Goal: Navigation & Orientation: Understand site structure

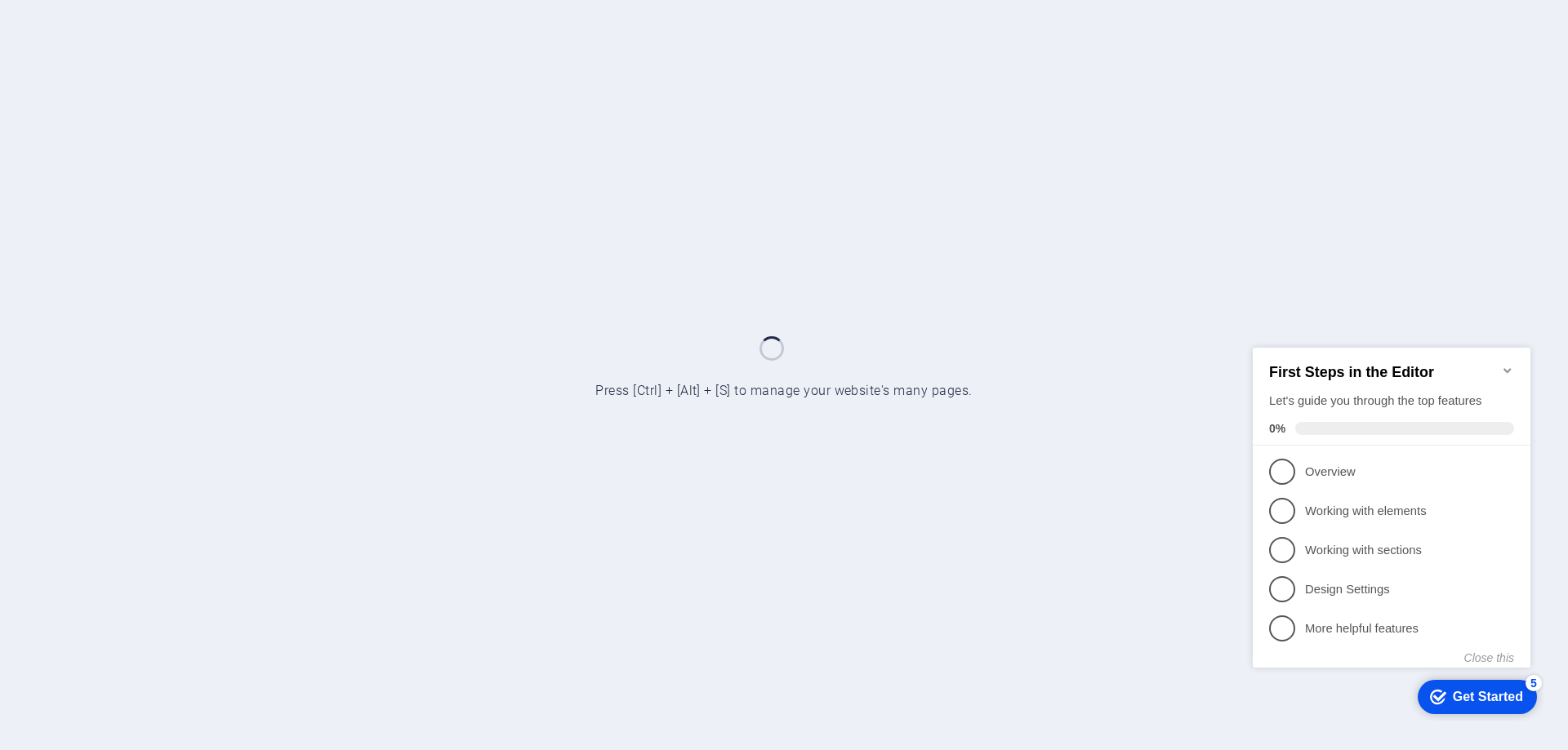
click at [1508, 364] on icon "Minimize checklist" at bounding box center [1507, 369] width 13 height 13
click at [1507, 364] on icon "Minimize checklist" at bounding box center [1507, 369] width 13 height 13
click at [1499, 364] on h2 "First Steps in the Editor" at bounding box center [1391, 372] width 245 height 17
click at [1509, 364] on icon "Minimize checklist" at bounding box center [1507, 369] width 13 height 13
click at [1501, 654] on button "Close this" at bounding box center [1489, 657] width 50 height 13
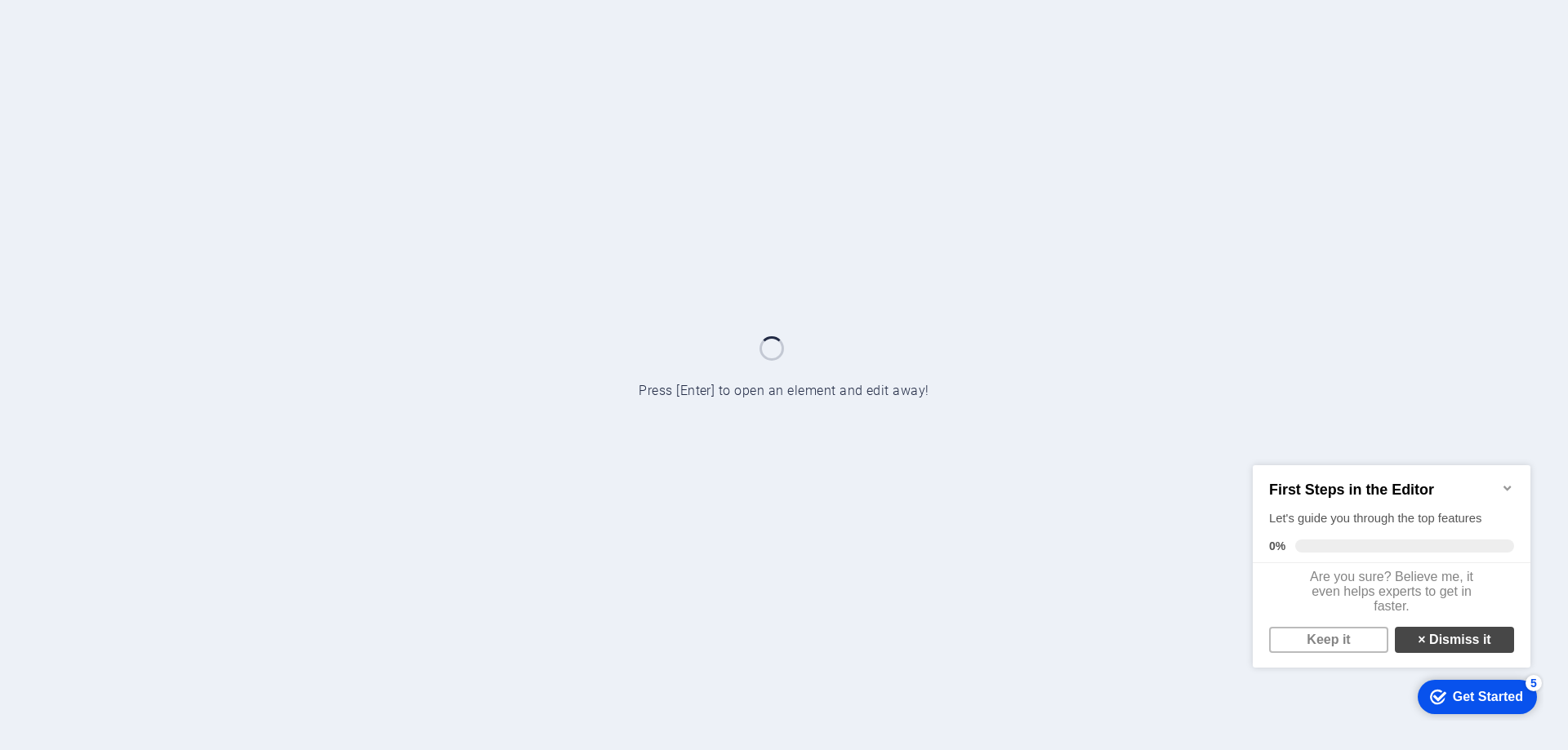
click at [1454, 648] on link "× Dismiss it" at bounding box center [1454, 639] width 119 height 26
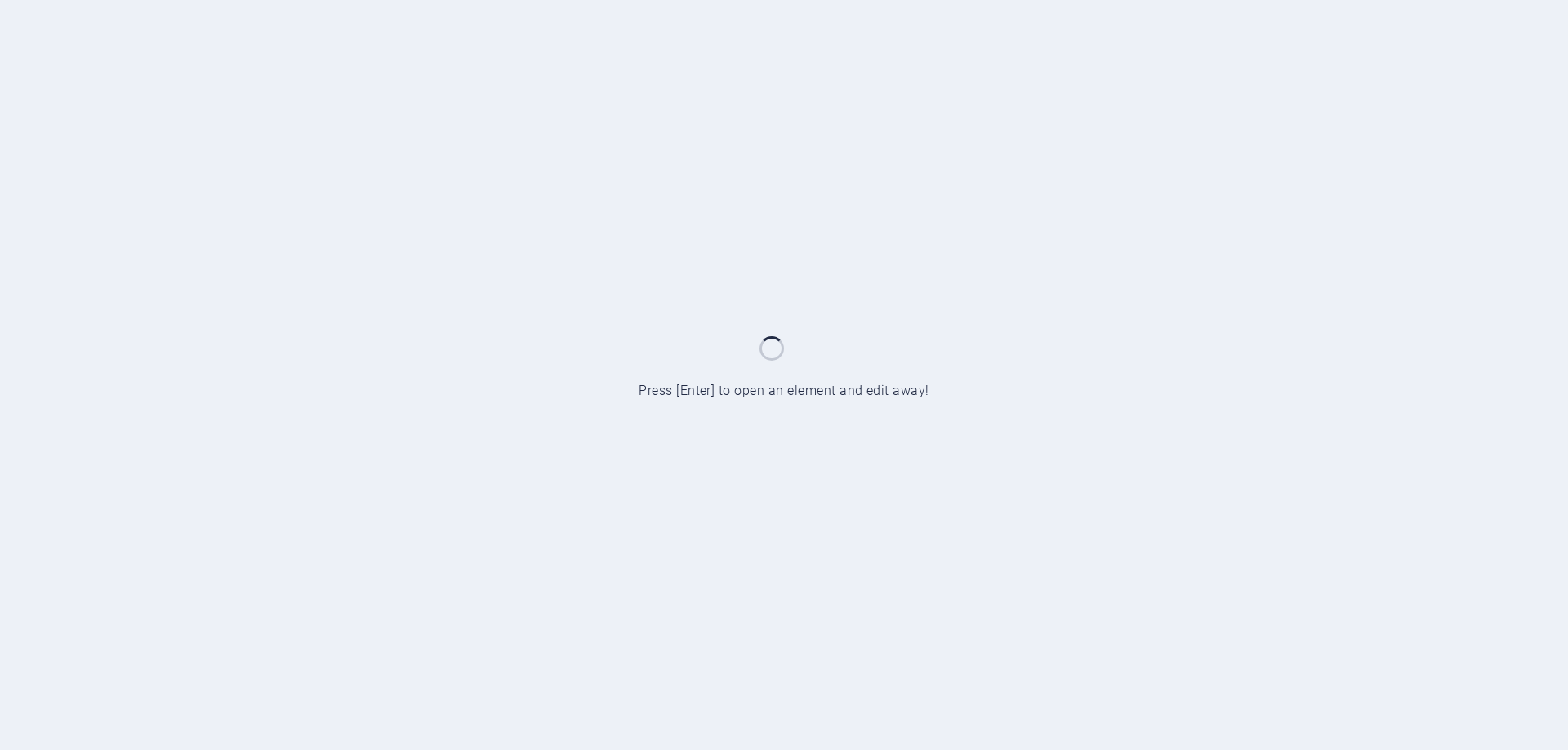
click at [1039, 453] on div at bounding box center [784, 375] width 1568 height 750
click at [847, 306] on div at bounding box center [784, 375] width 1568 height 750
click at [889, 144] on div at bounding box center [784, 375] width 1568 height 750
click at [827, 188] on div at bounding box center [784, 375] width 1568 height 750
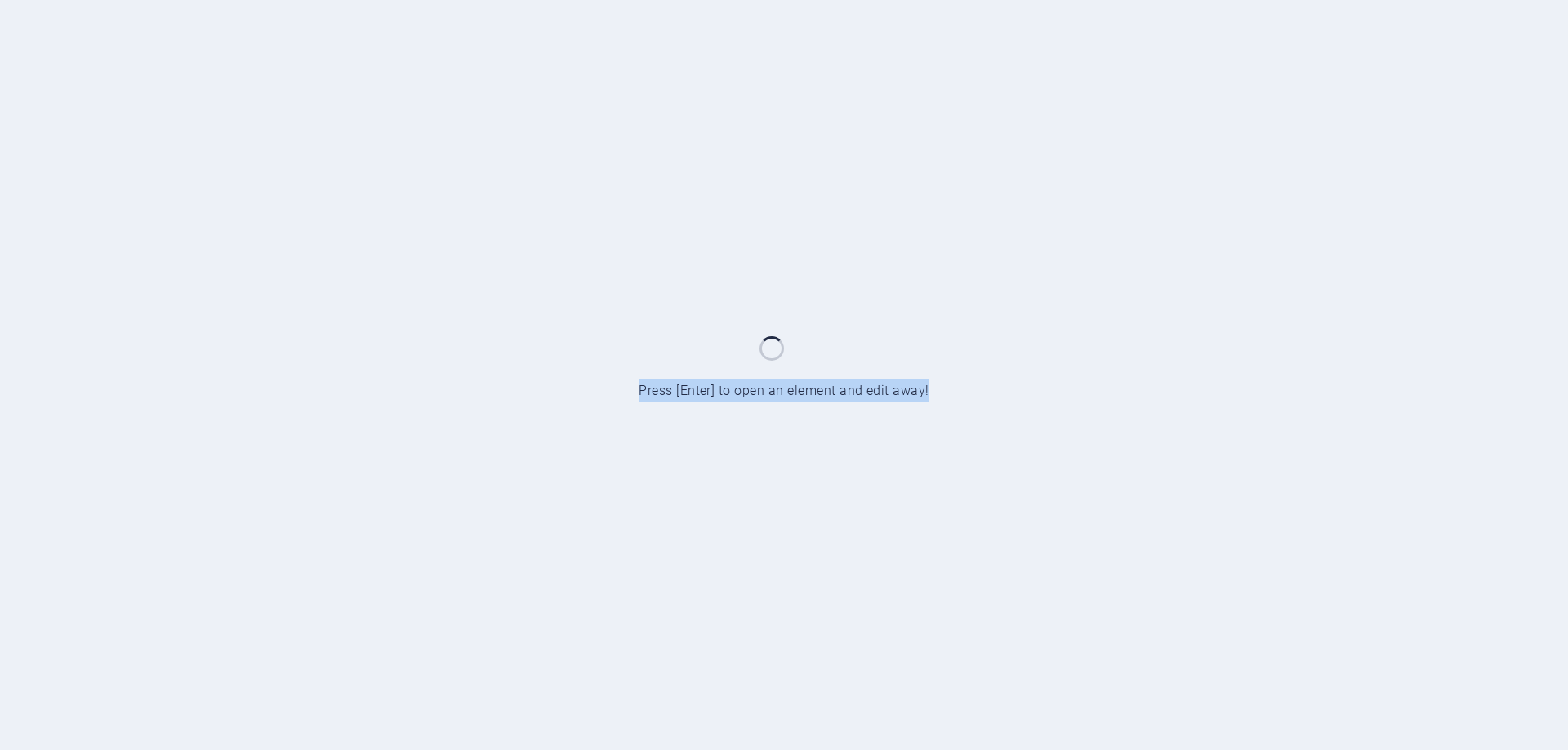
click at [827, 188] on div at bounding box center [784, 375] width 1568 height 750
click at [780, 246] on div at bounding box center [784, 375] width 1568 height 750
click at [819, 217] on div at bounding box center [784, 375] width 1568 height 750
